Goal: Information Seeking & Learning: Learn about a topic

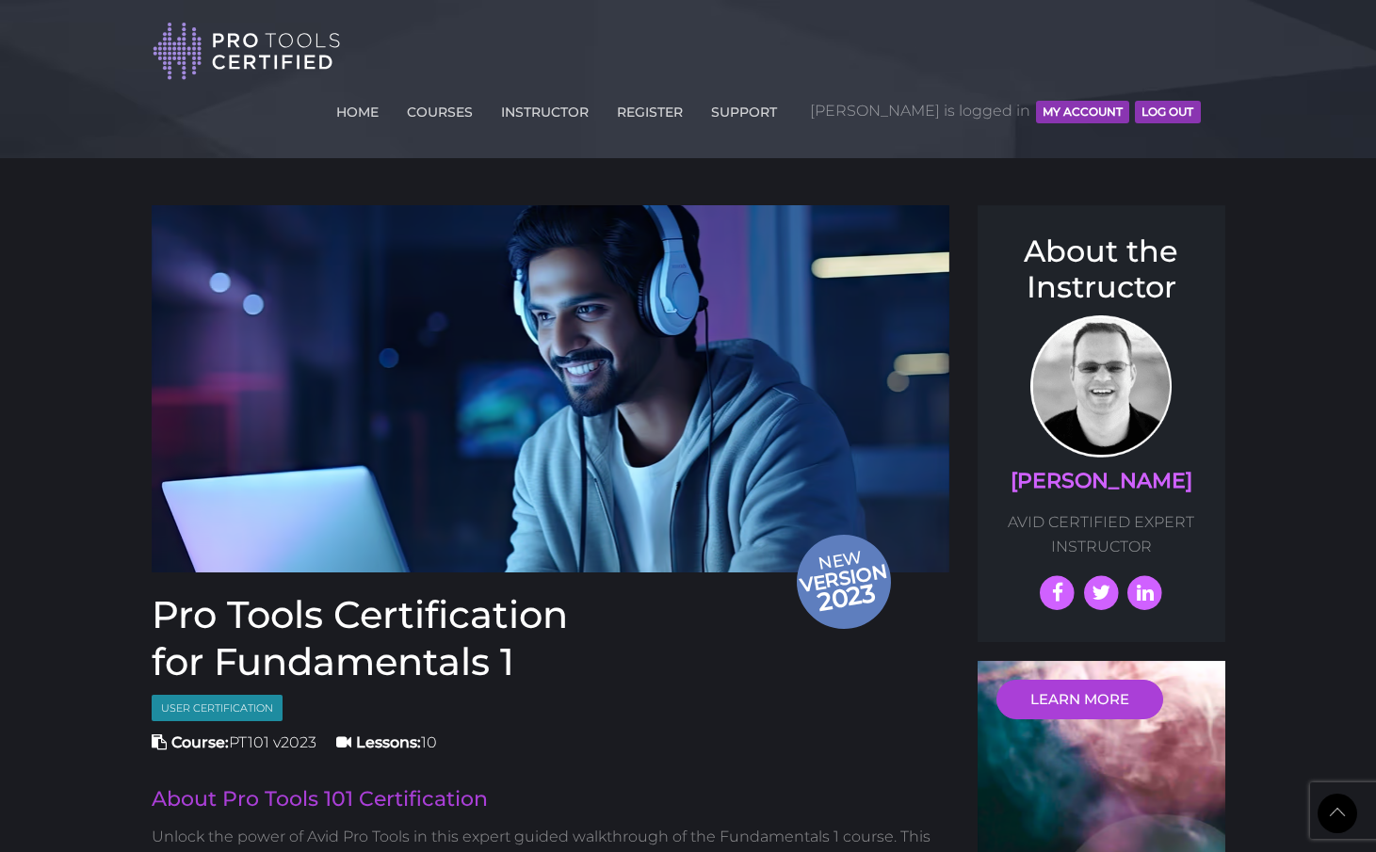
scroll to position [2451, 0]
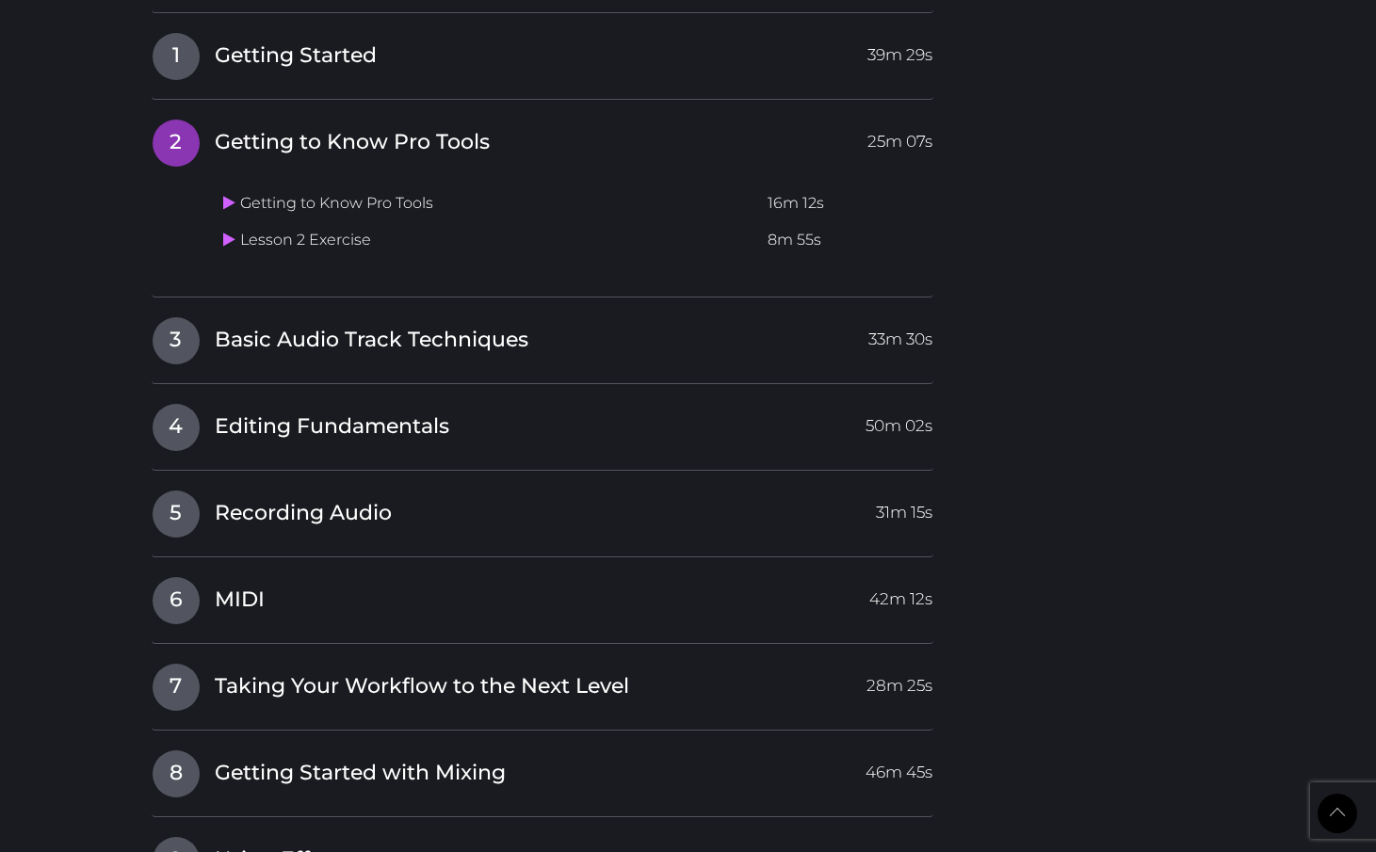
click at [374, 326] on span "Basic Audio Track Techniques" at bounding box center [372, 340] width 314 height 29
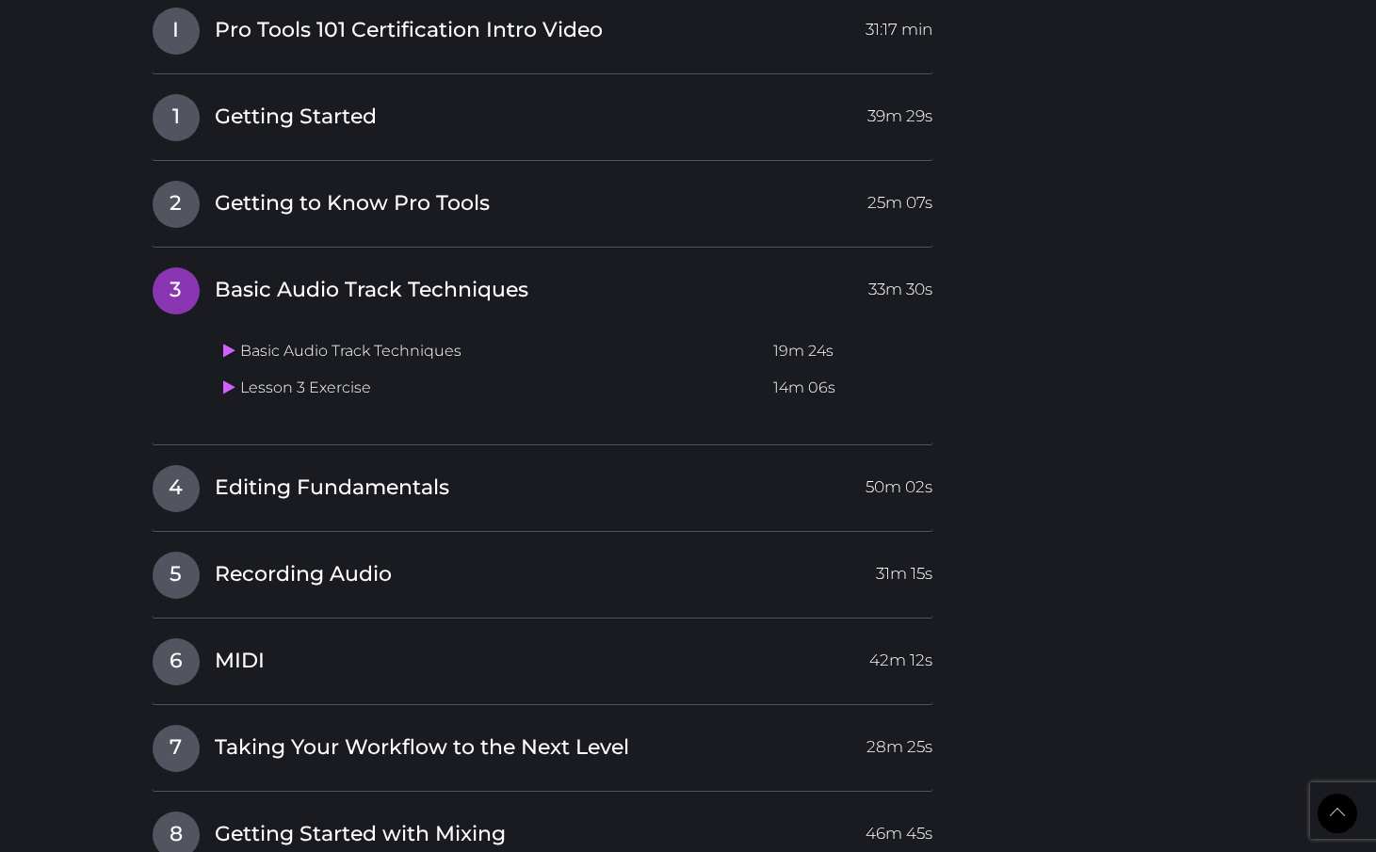
scroll to position [2386, 0]
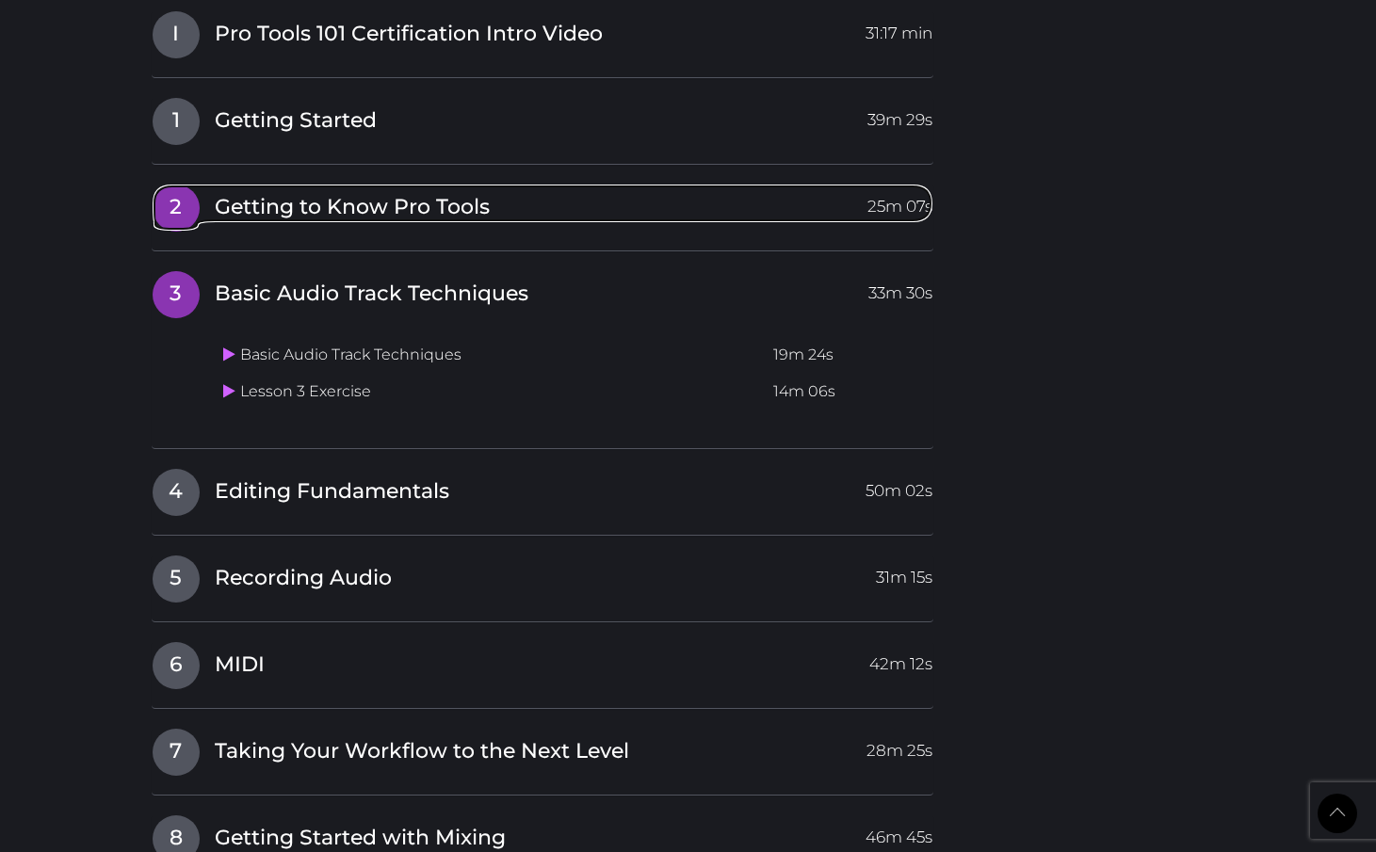
click at [342, 193] on span "Getting to Know Pro Tools" at bounding box center [352, 207] width 275 height 29
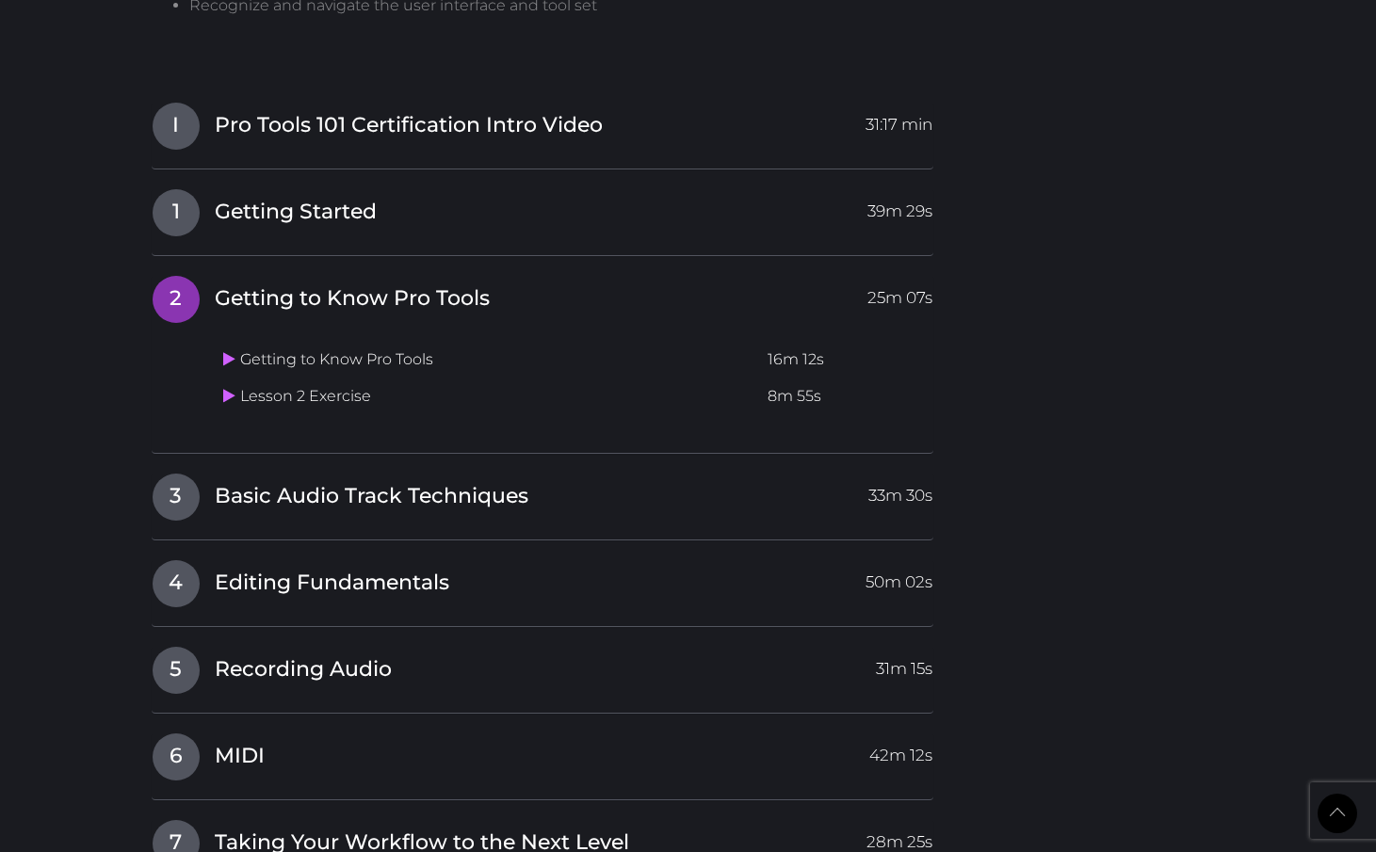
scroll to position [2263, 0]
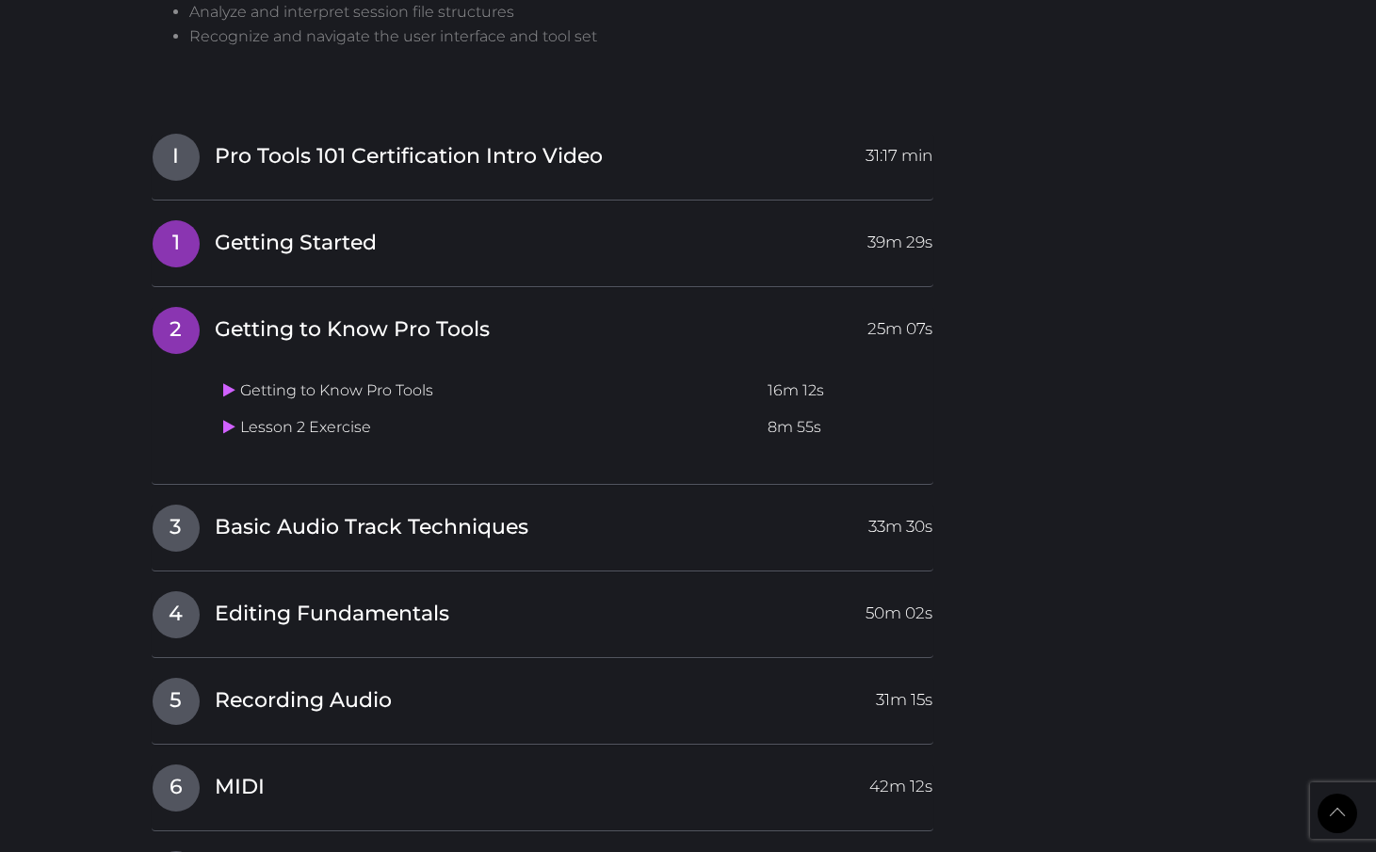
click at [325, 219] on h4 "1 Getting Started 39m 29s" at bounding box center [543, 243] width 782 height 48
click at [253, 229] on span "Getting Started" at bounding box center [296, 243] width 162 height 29
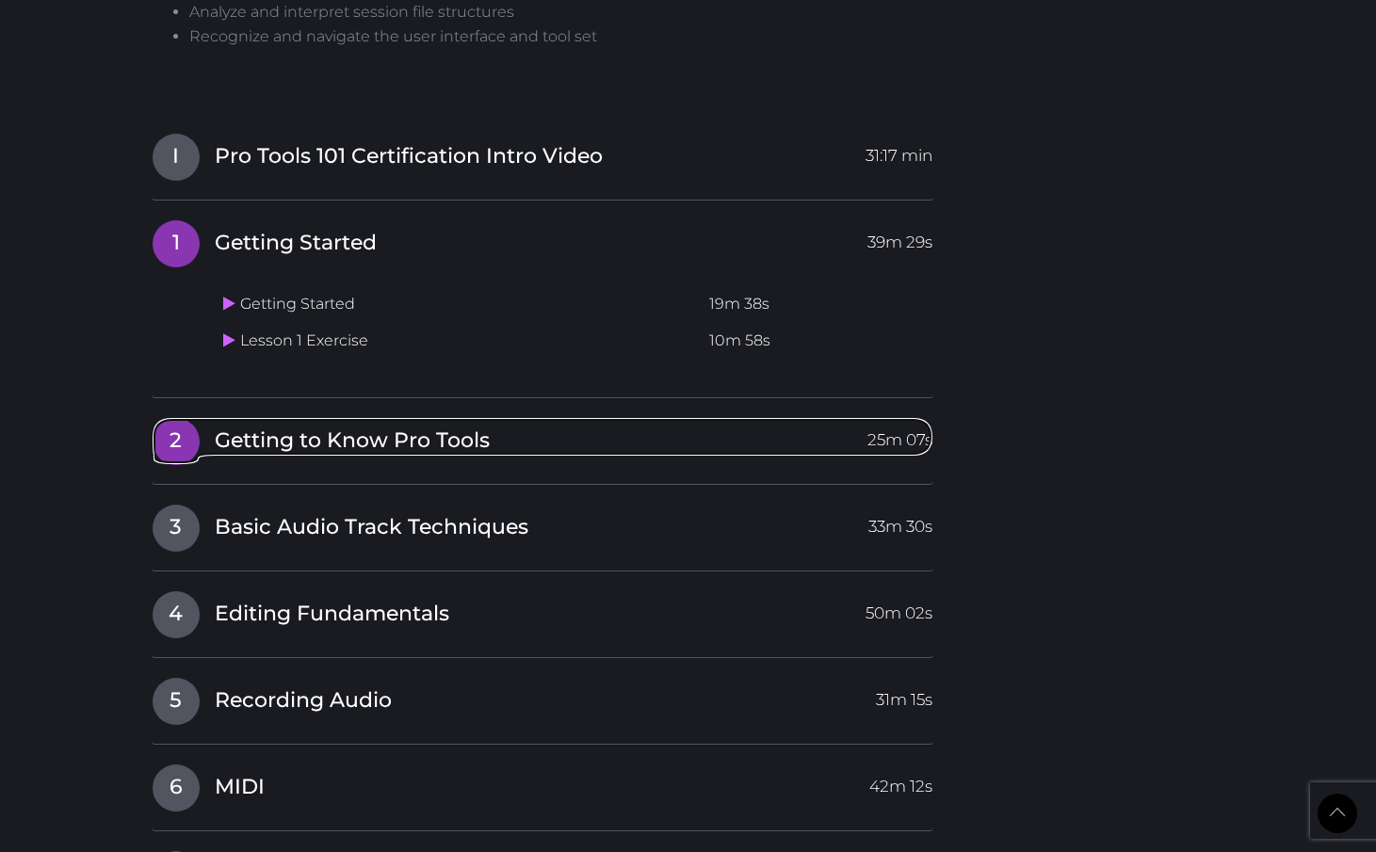
click at [366, 427] on span "Getting to Know Pro Tools" at bounding box center [352, 441] width 275 height 29
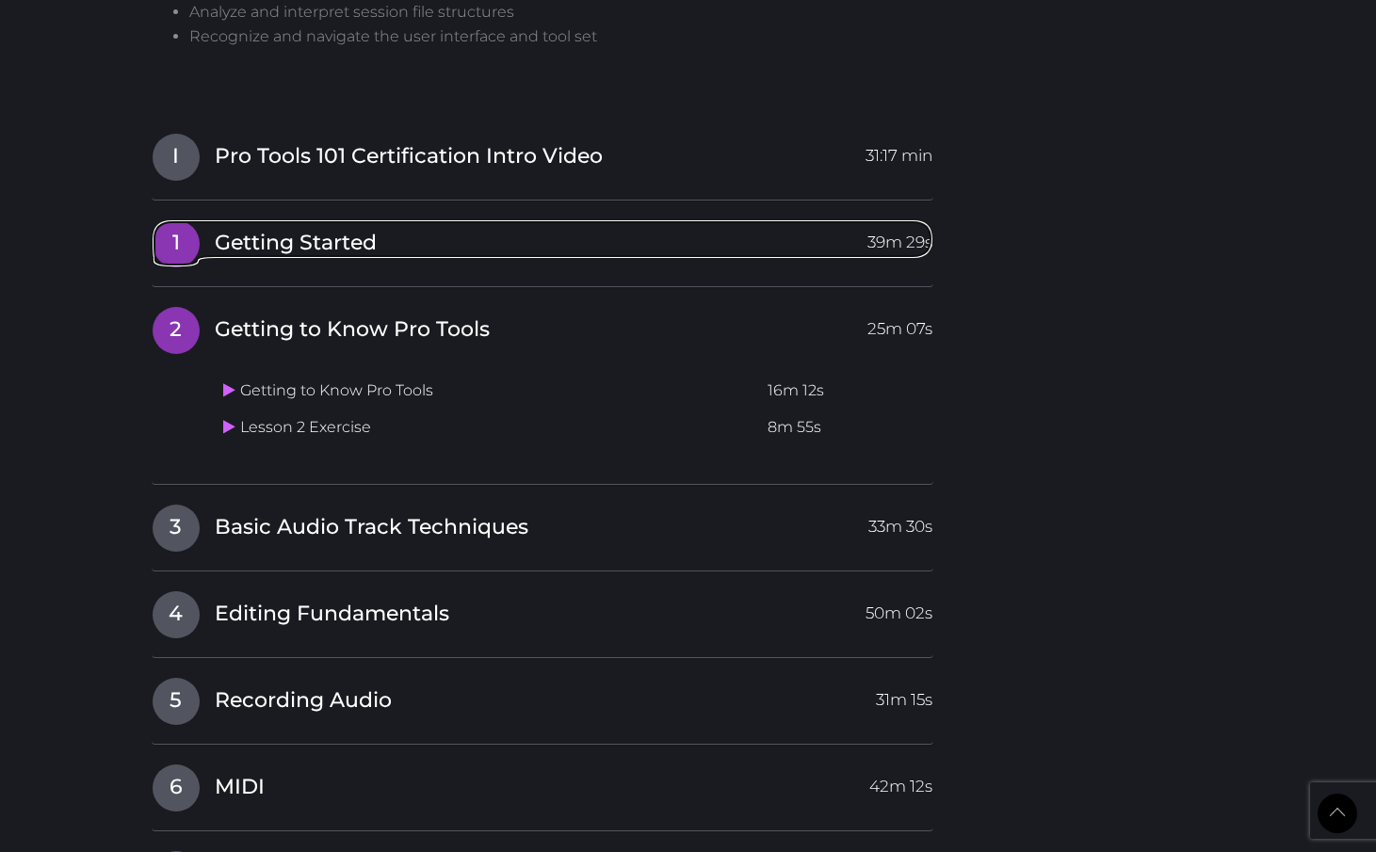
click at [354, 229] on span "Getting Started" at bounding box center [296, 243] width 162 height 29
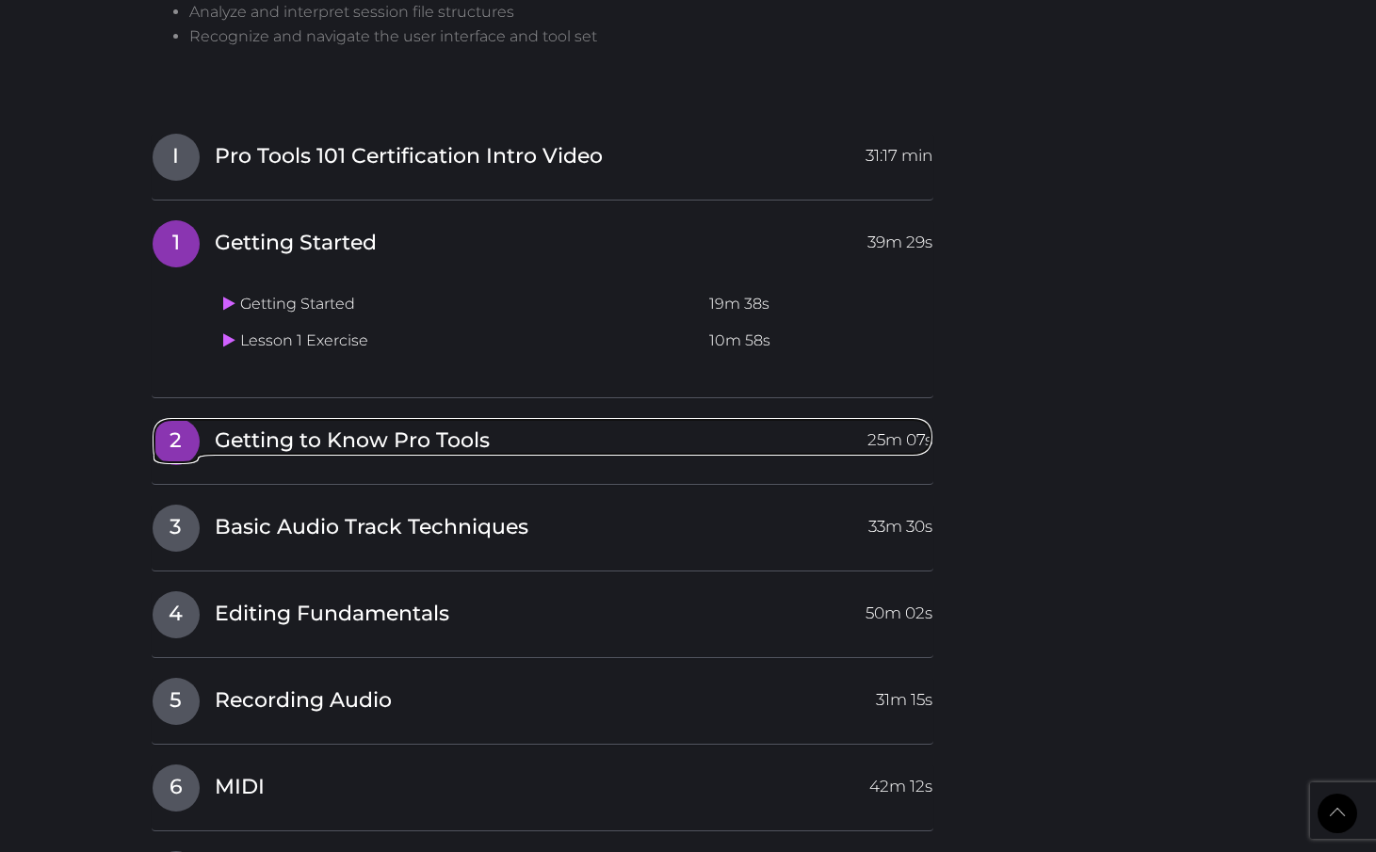
click at [484, 417] on link "2 Getting to Know Pro Tools 25m 07s" at bounding box center [543, 437] width 782 height 40
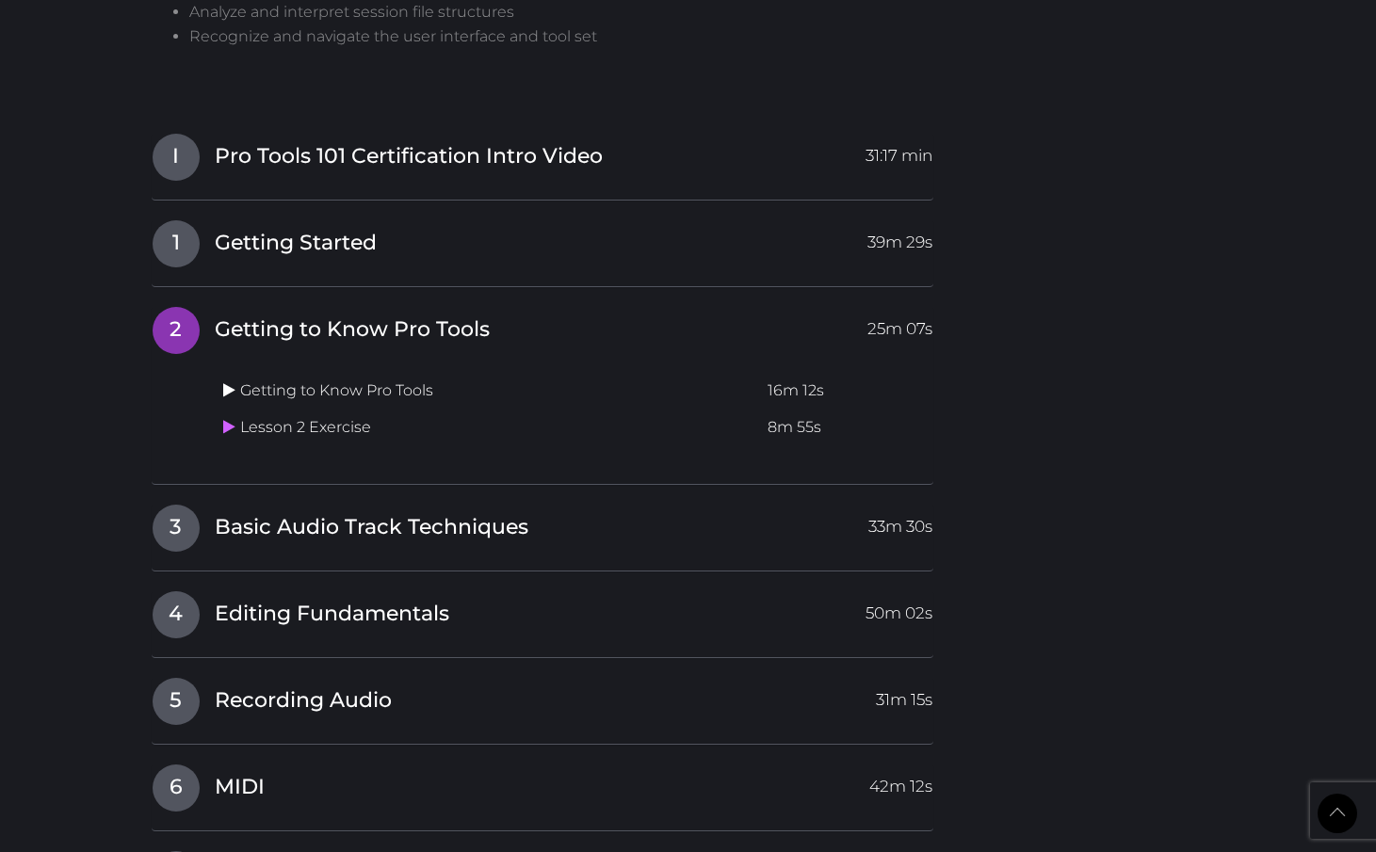
click at [234, 382] on icon at bounding box center [229, 389] width 12 height 15
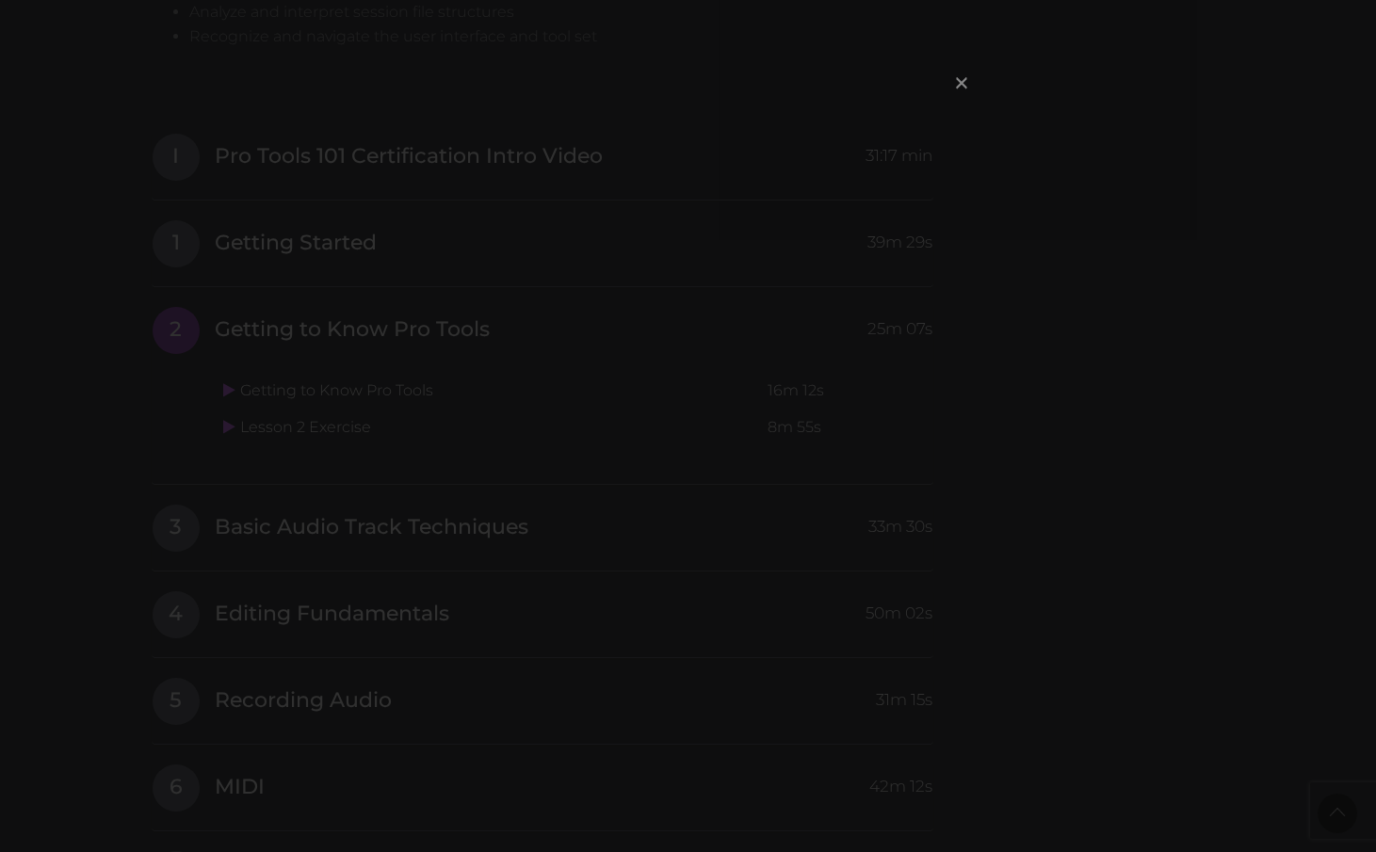
click at [961, 84] on span "×" at bounding box center [961, 82] width 19 height 40
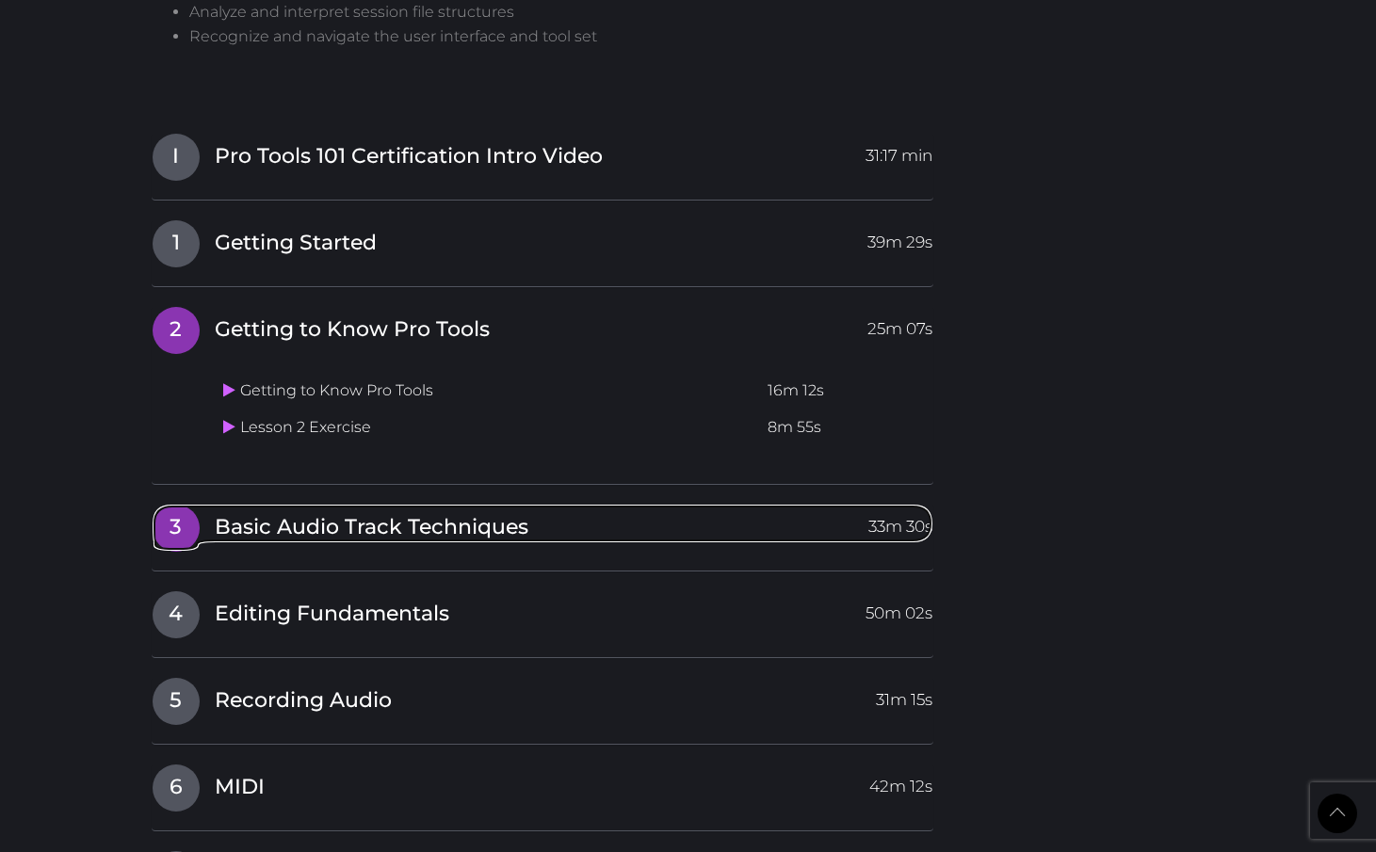
click at [261, 513] on span "Basic Audio Track Techniques" at bounding box center [372, 527] width 314 height 29
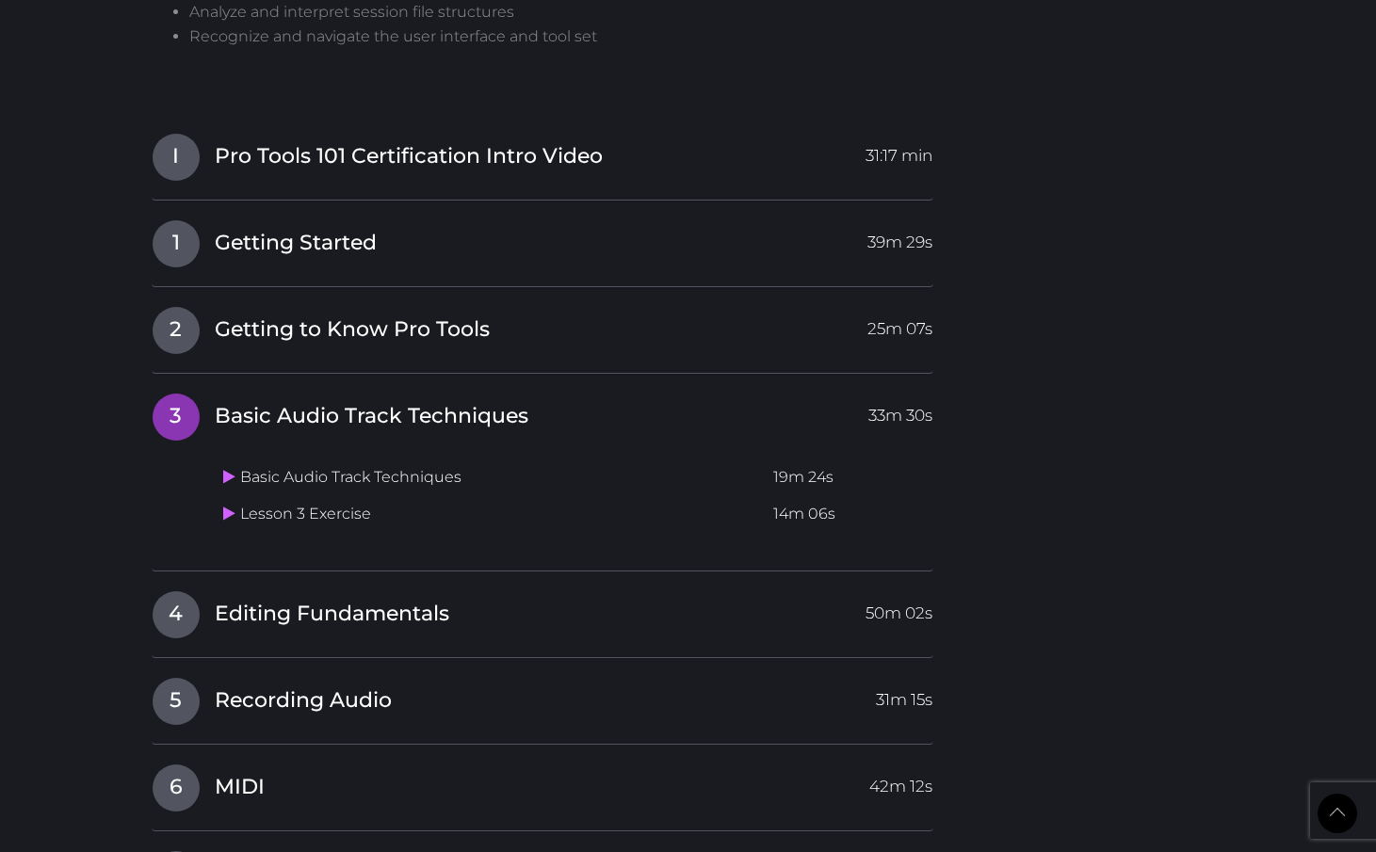
click at [220, 459] on td "Basic Audio Track Techniques" at bounding box center [491, 477] width 550 height 37
click at [225, 469] on icon at bounding box center [229, 476] width 12 height 15
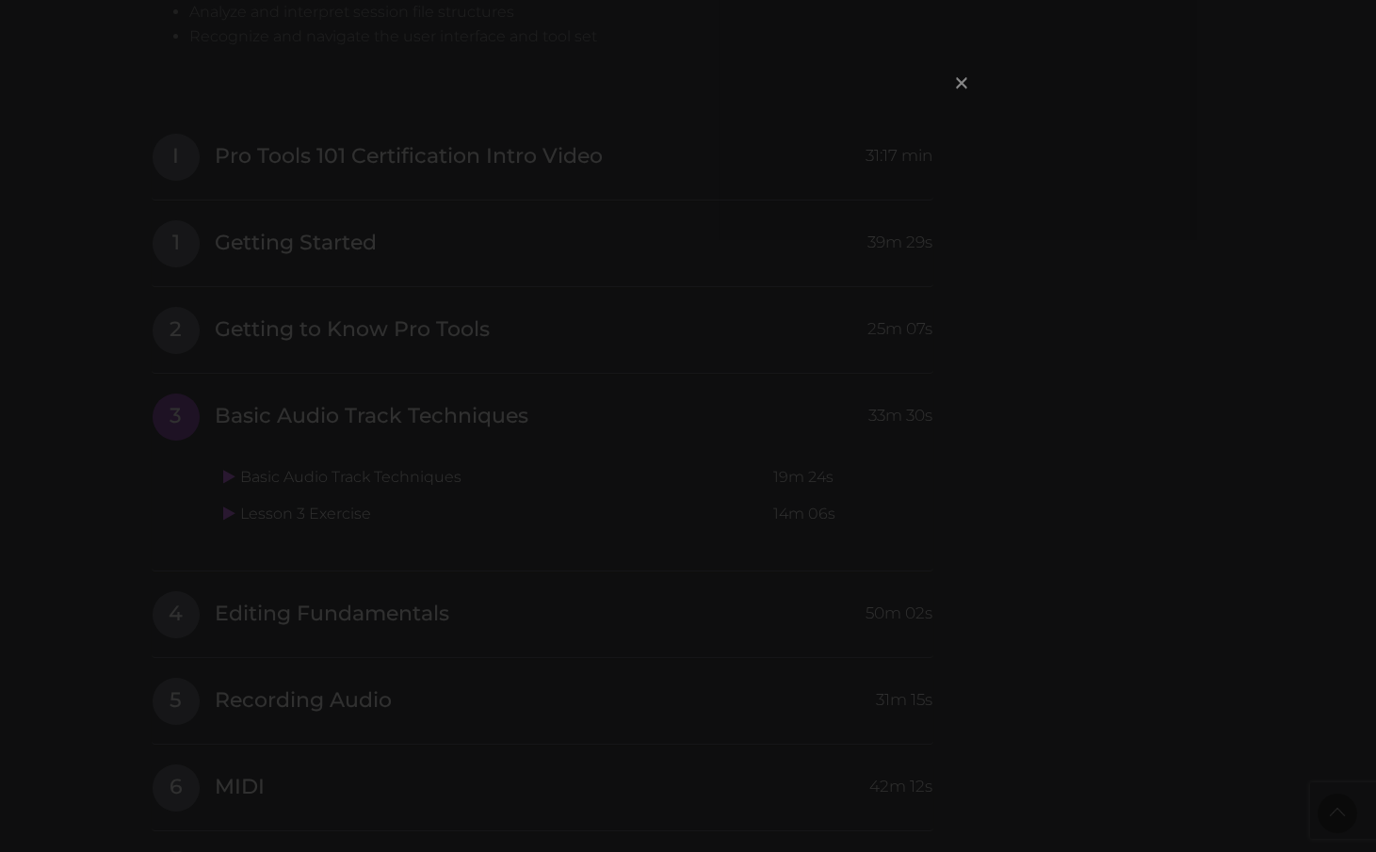
click at [968, 85] on span "×" at bounding box center [961, 82] width 19 height 40
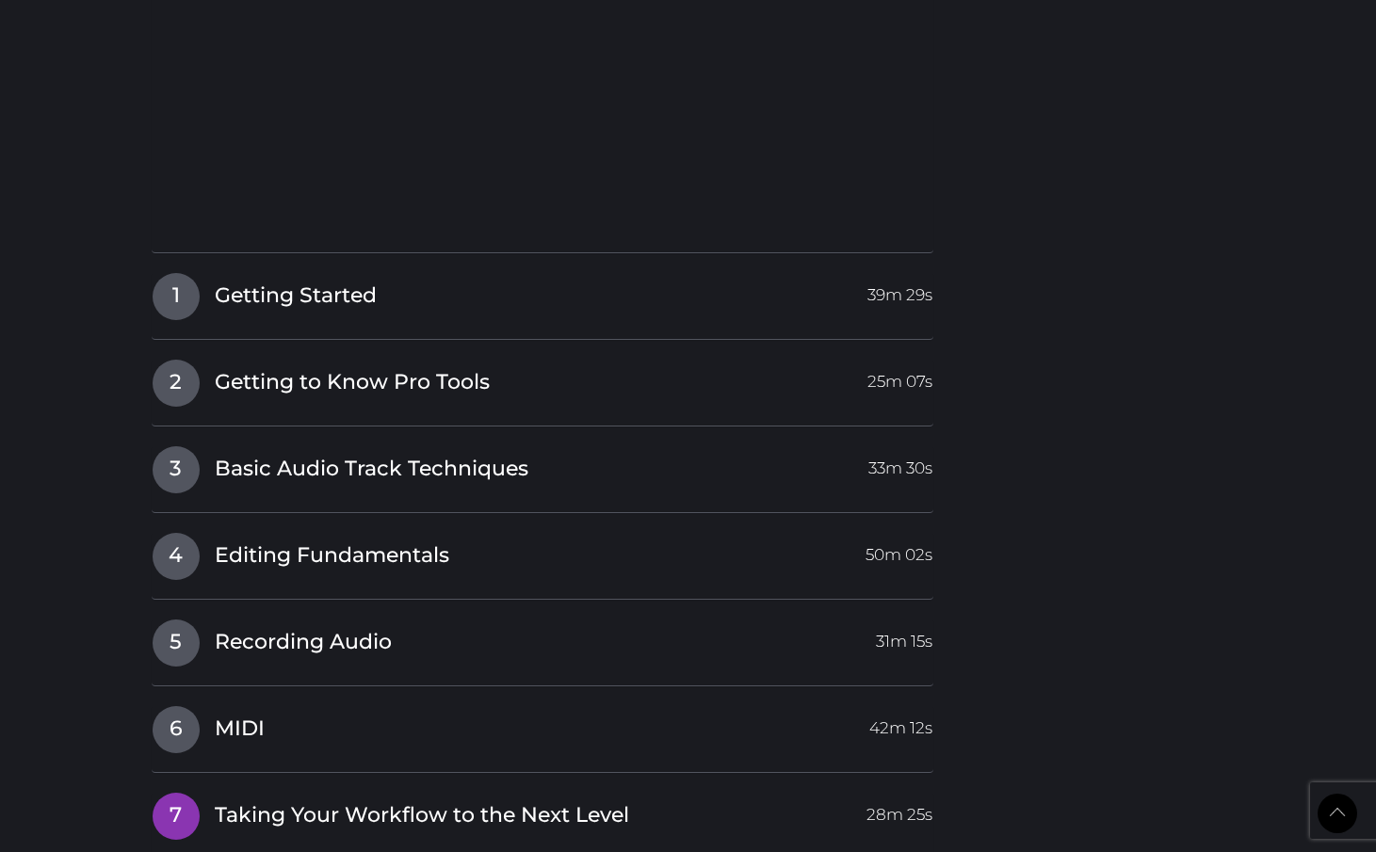
scroll to position [2461, 0]
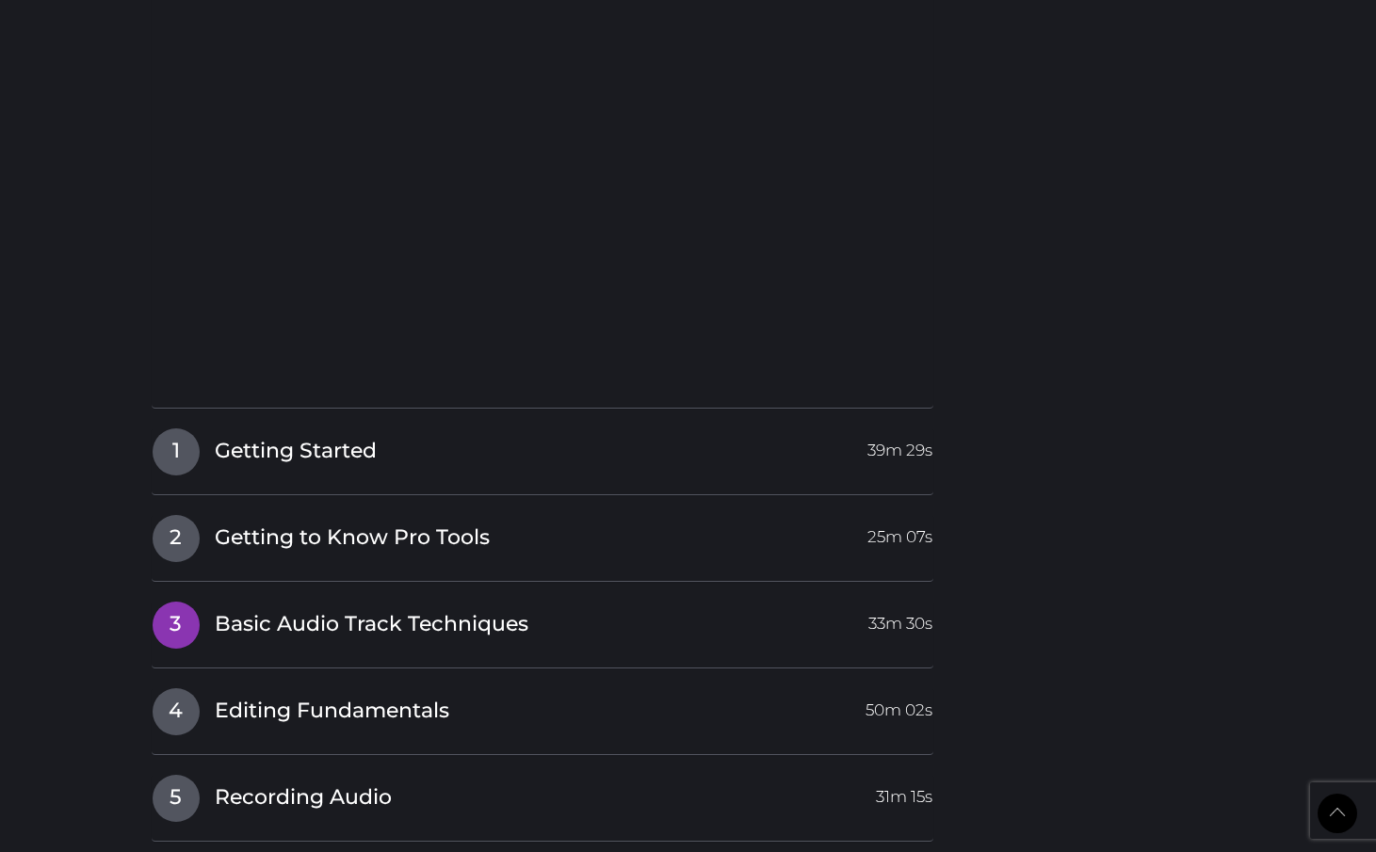
click at [399, 610] on span "Basic Audio Track Techniques" at bounding box center [372, 624] width 314 height 29
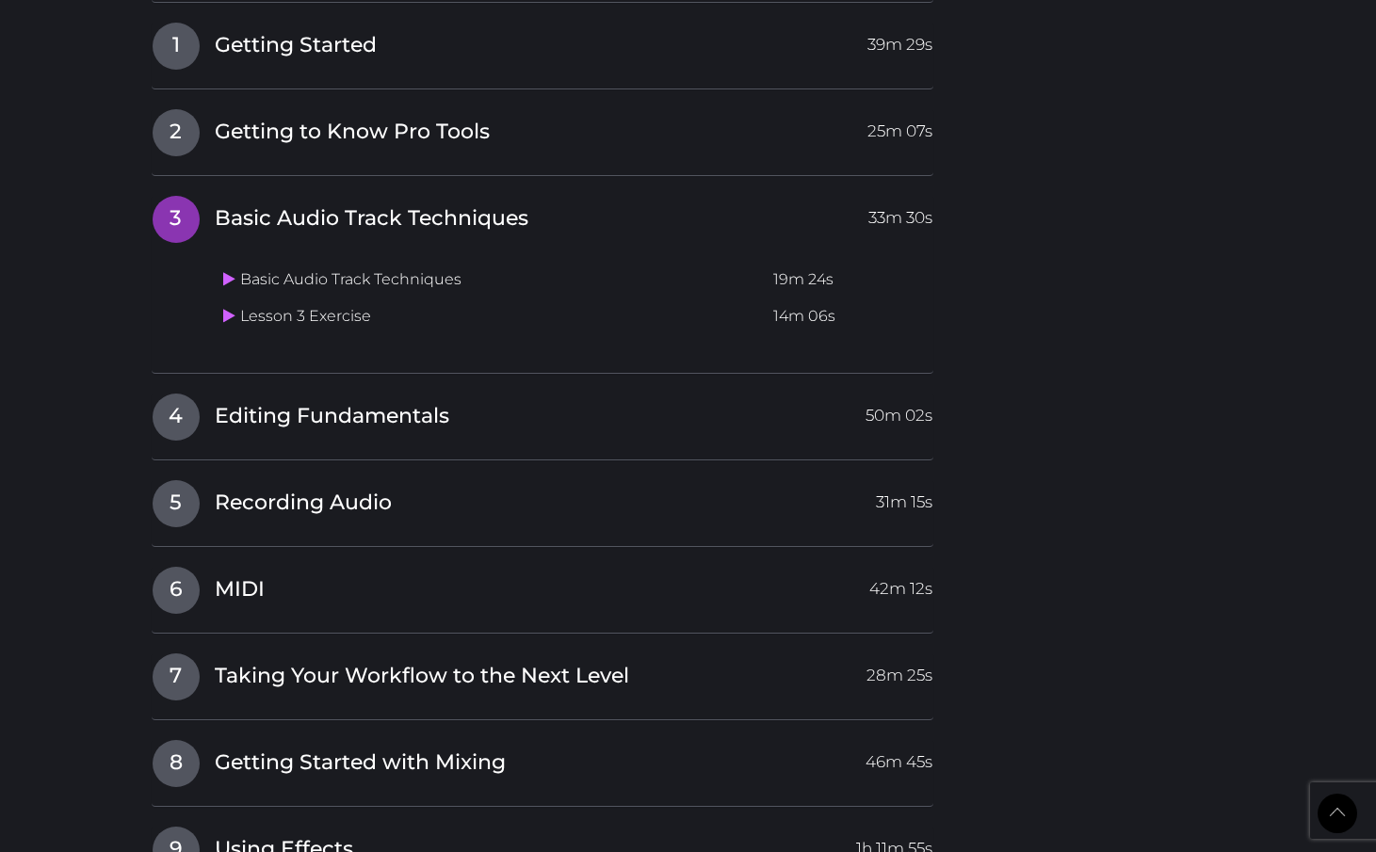
scroll to position [2432, 0]
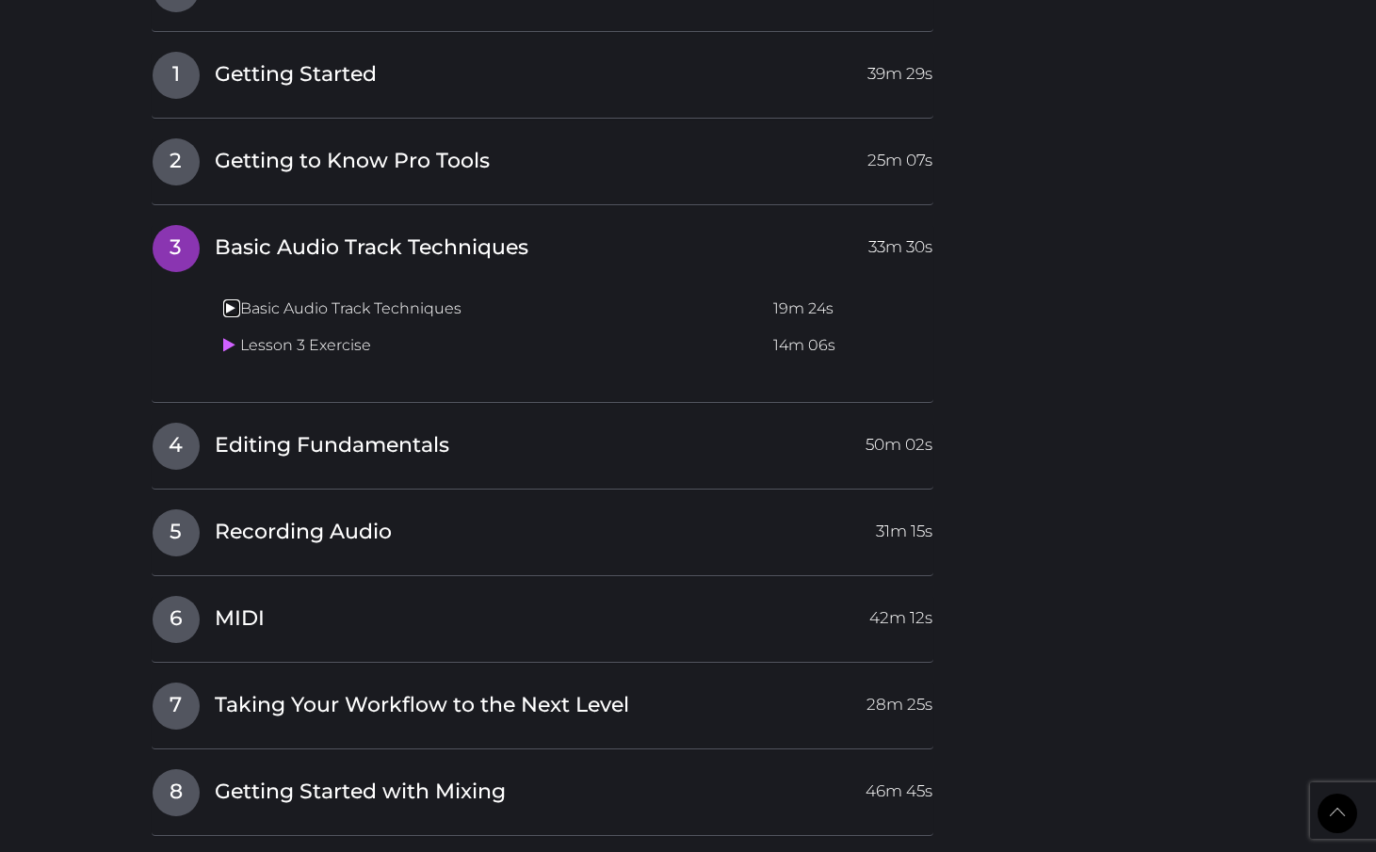
click at [227, 300] on icon at bounding box center [229, 307] width 12 height 15
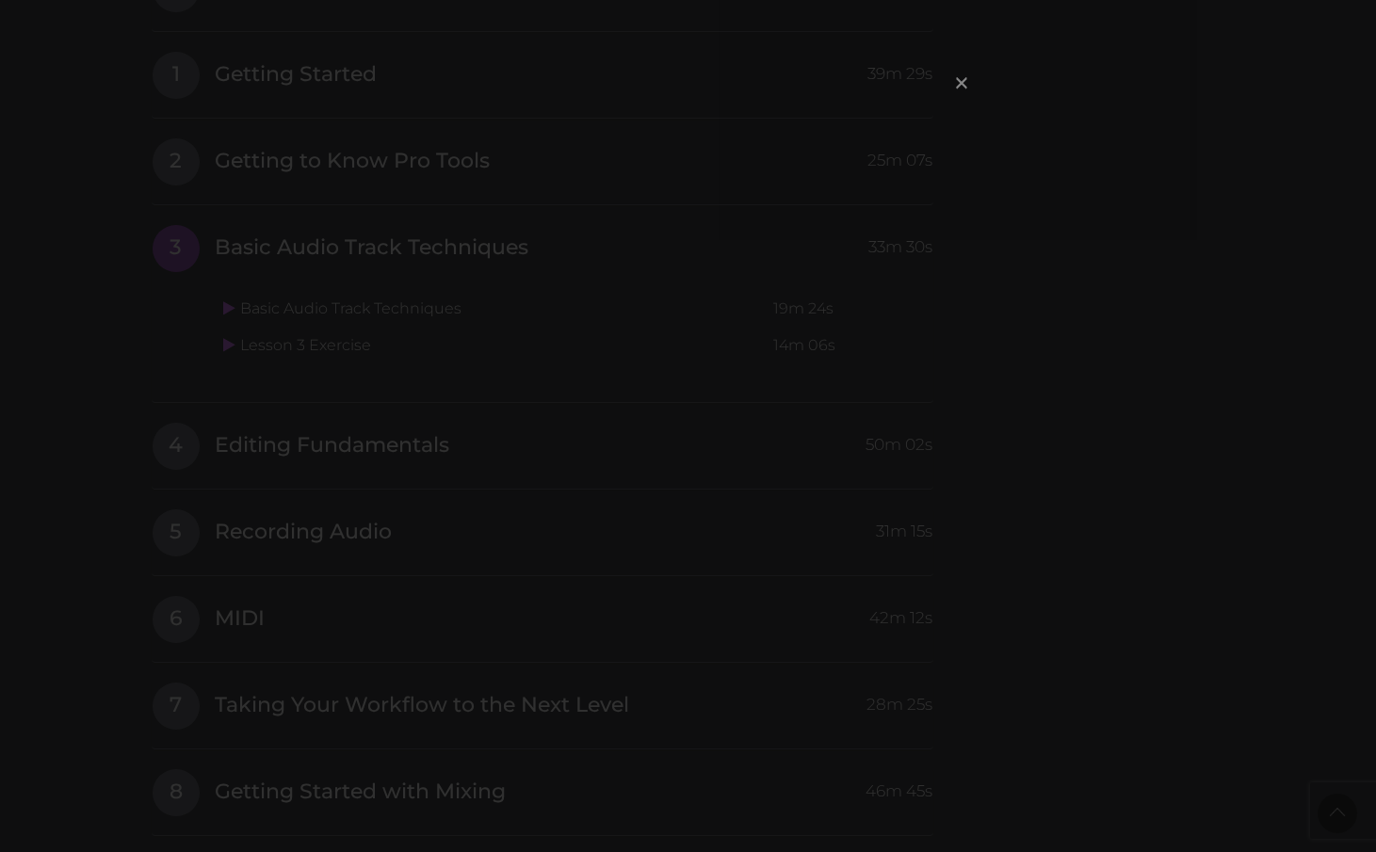
click at [966, 80] on span "×" at bounding box center [961, 82] width 19 height 40
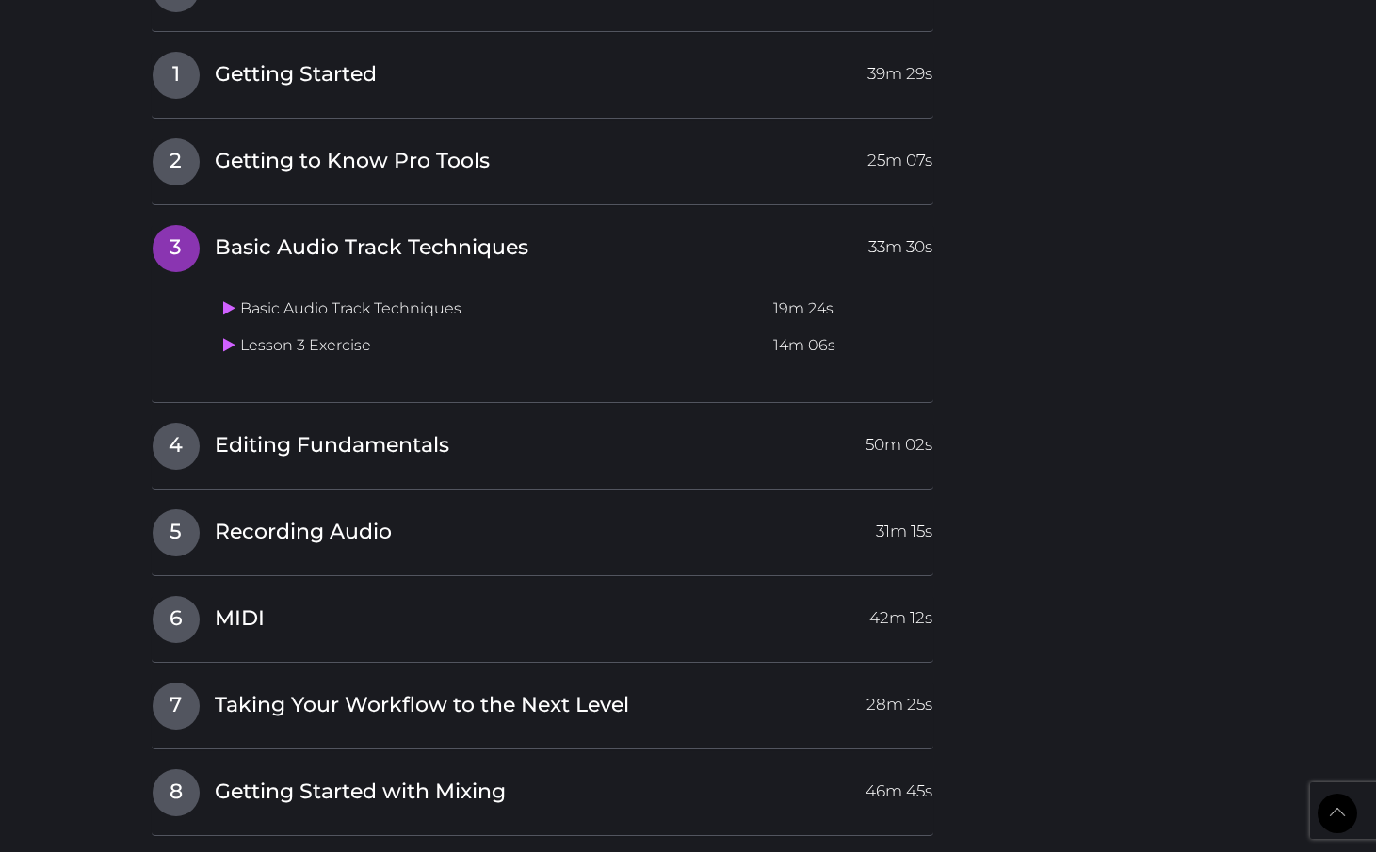
click at [276, 328] on td "Lesson 3 Exercise" at bounding box center [491, 346] width 550 height 37
click at [217, 328] on td "Lesson 3 Exercise" at bounding box center [491, 346] width 550 height 37
click at [228, 337] on icon at bounding box center [229, 344] width 12 height 15
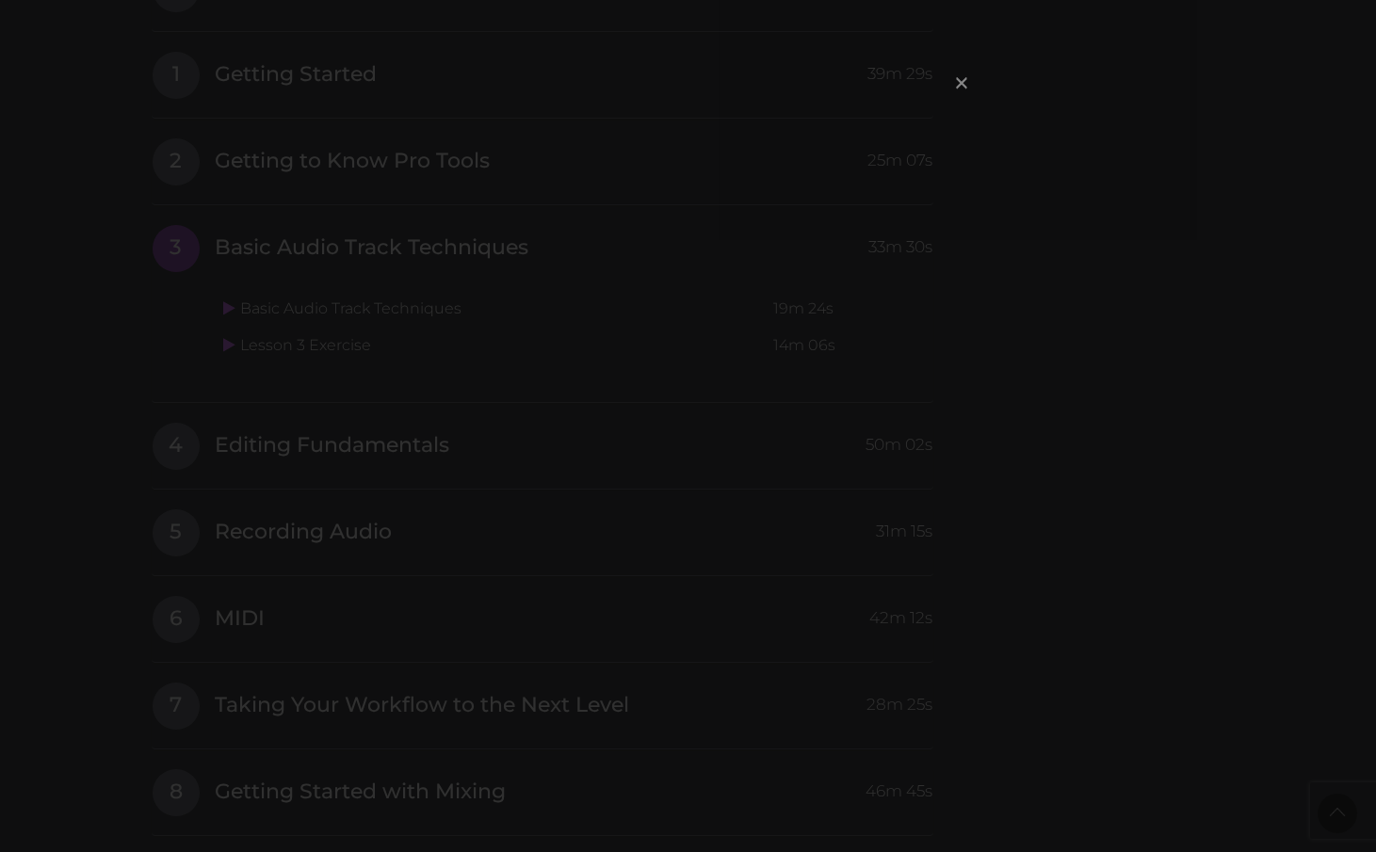
click at [958, 86] on span "×" at bounding box center [961, 82] width 19 height 40
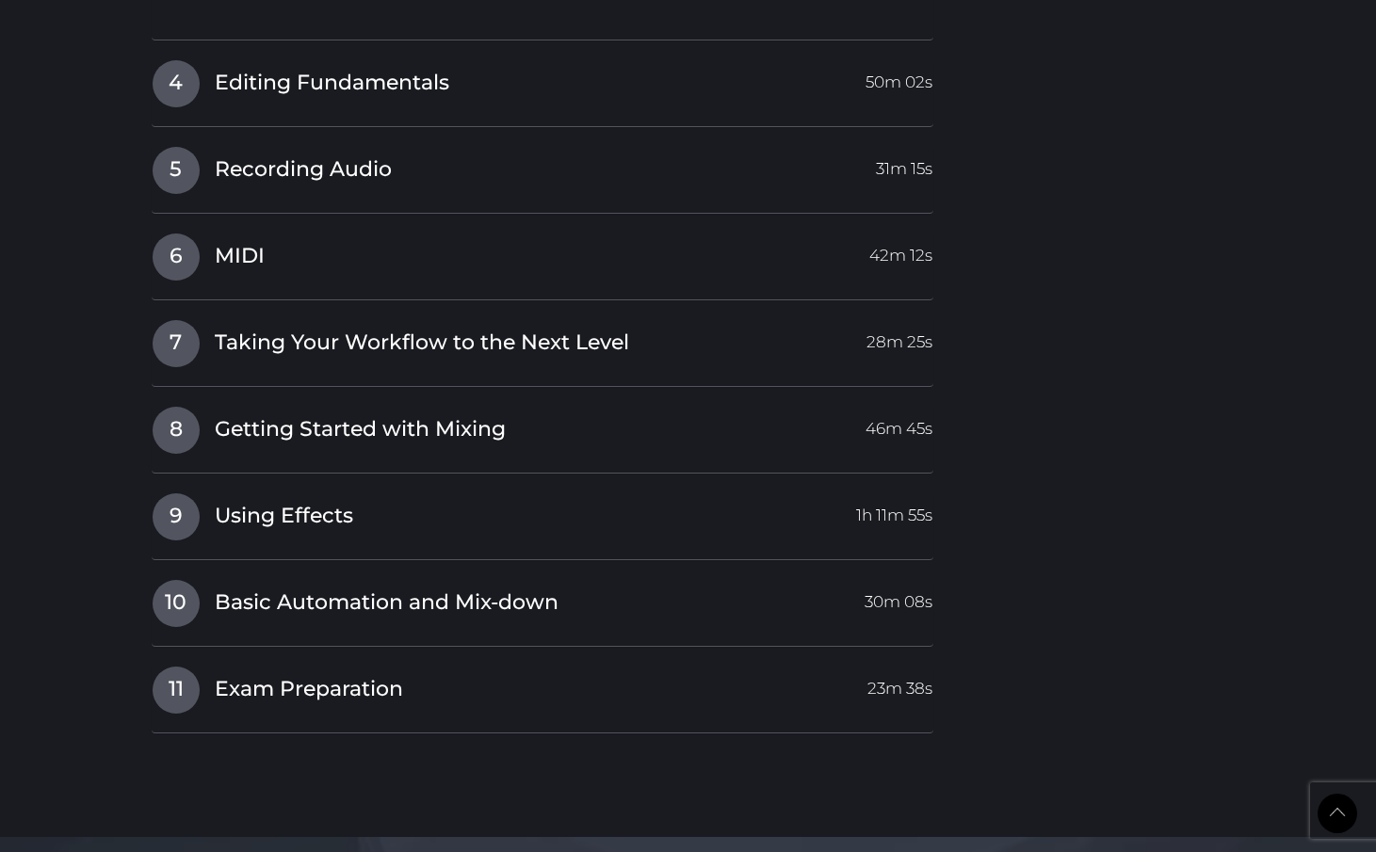
scroll to position [2726, 0]
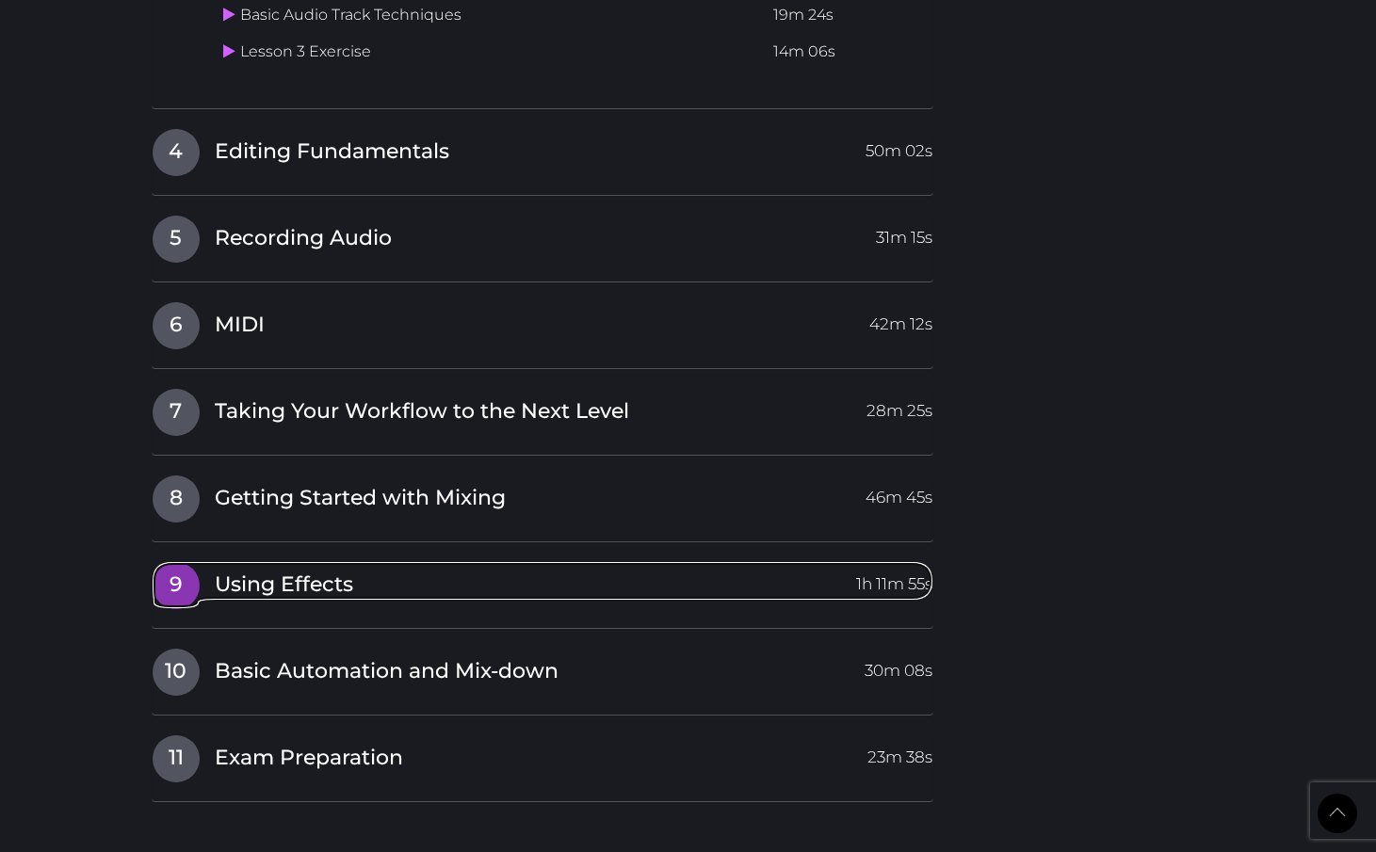
click at [346, 571] on span "Using Effects" at bounding box center [284, 585] width 138 height 29
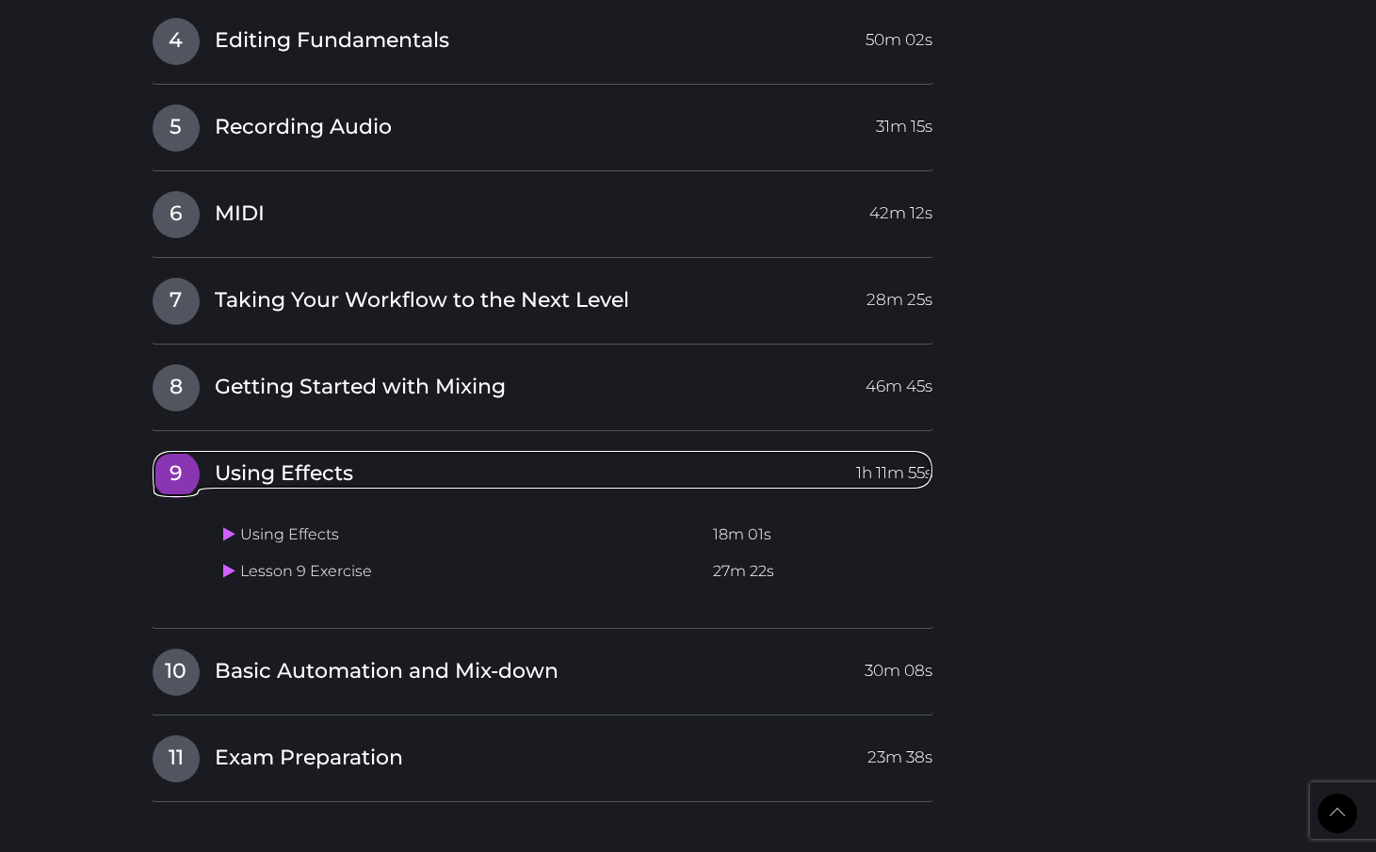
click at [311, 459] on span "Using Effects" at bounding box center [284, 473] width 138 height 29
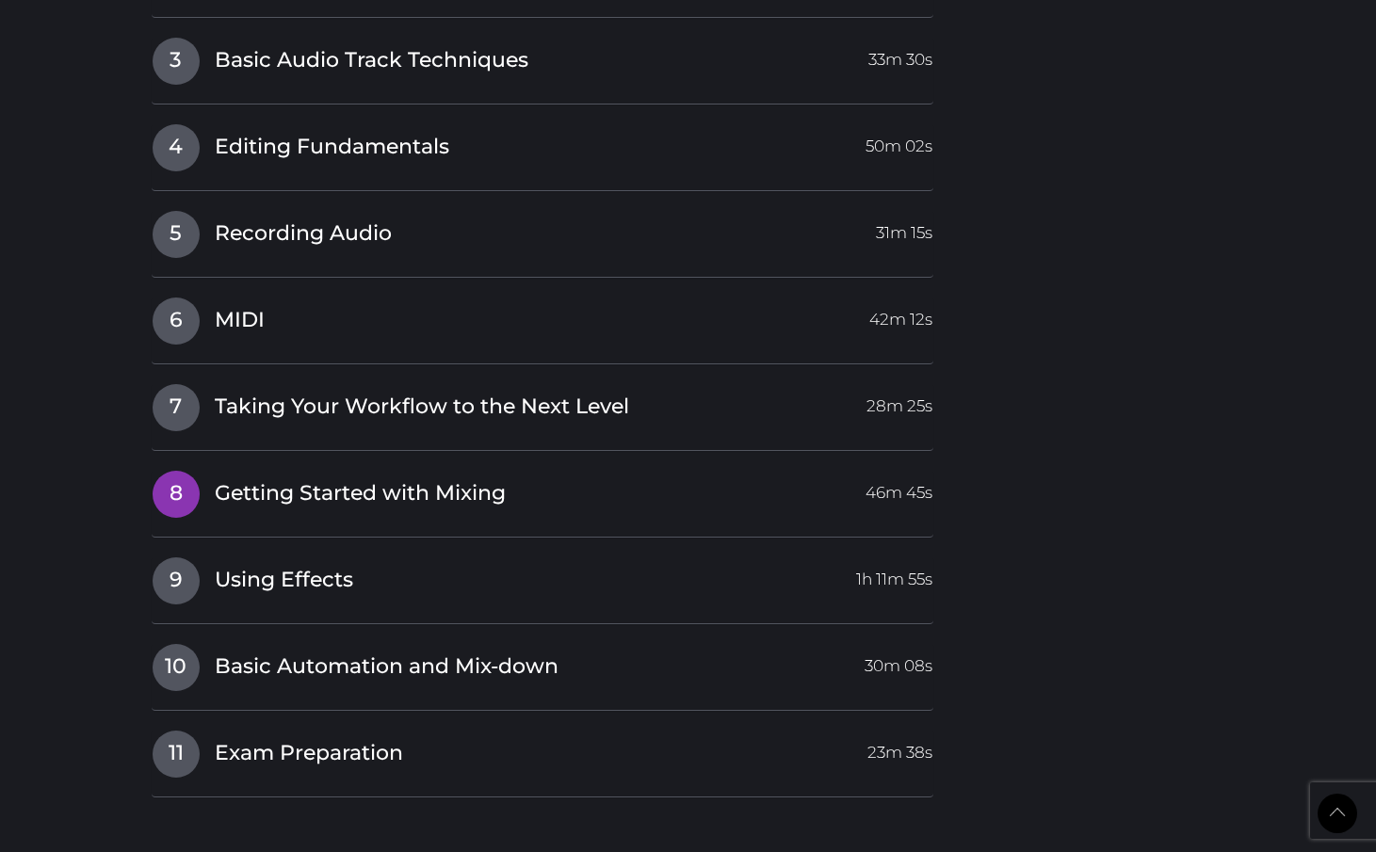
scroll to position [2617, 0]
